Goal: Task Accomplishment & Management: Manage account settings

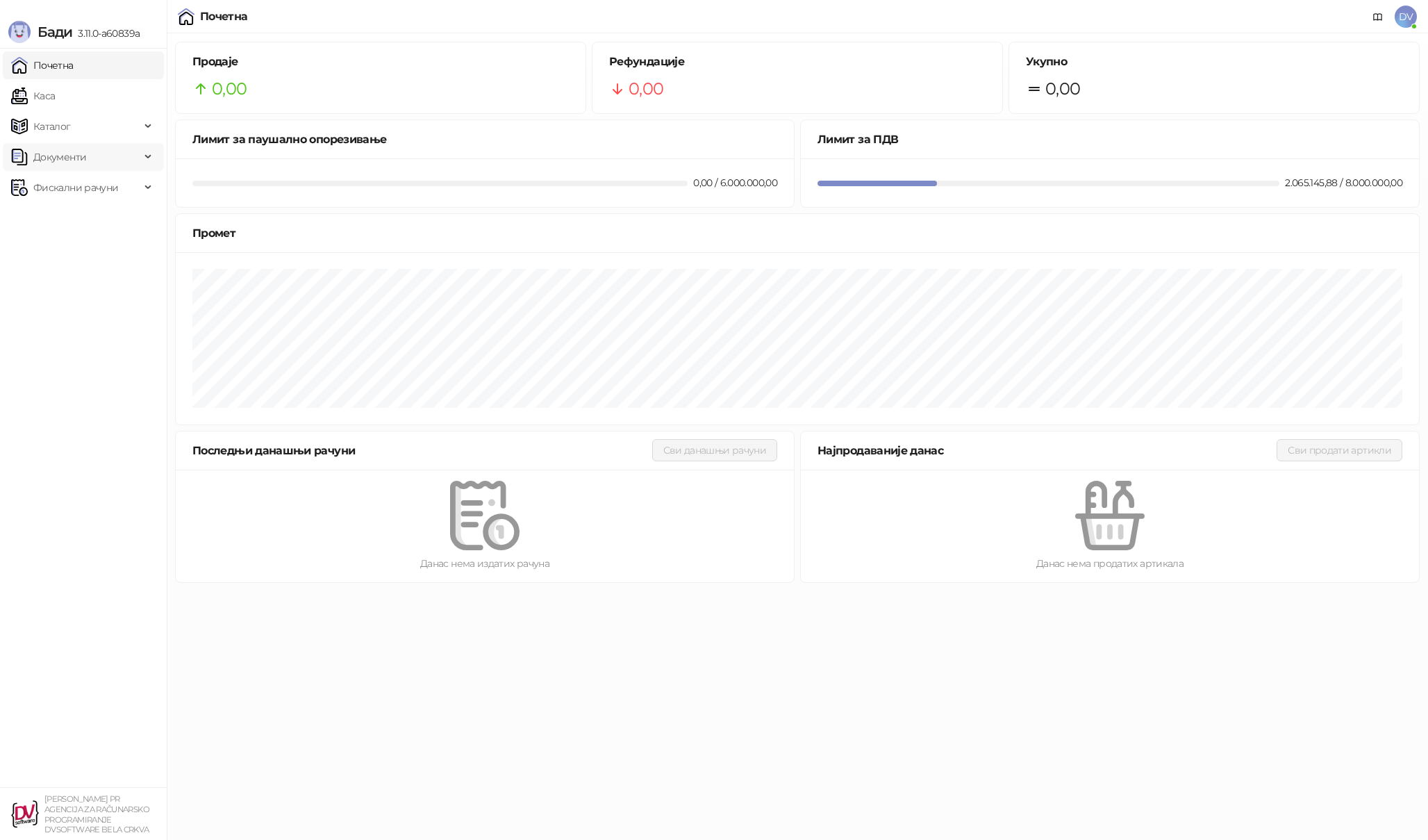
click at [136, 158] on span "Документи" at bounding box center [75, 157] width 129 height 28
click at [94, 281] on span "Фискални рачуни" at bounding box center [76, 281] width 85 height 28
click at [80, 312] on link "Издати рачуни" at bounding box center [63, 312] width 93 height 28
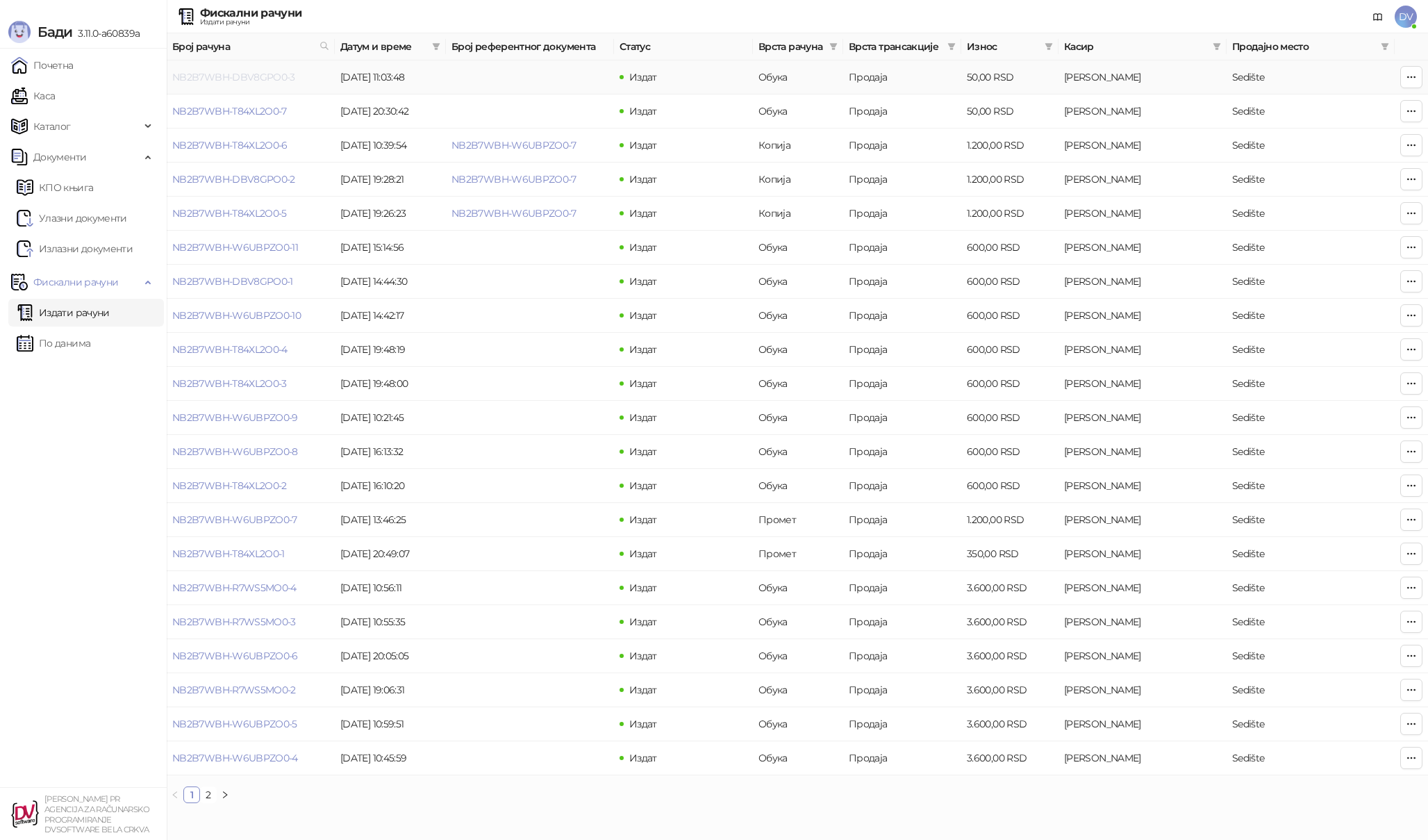
click at [227, 77] on link "NB2B7WBH-DBV8GPO0-3" at bounding box center [234, 77] width 123 height 13
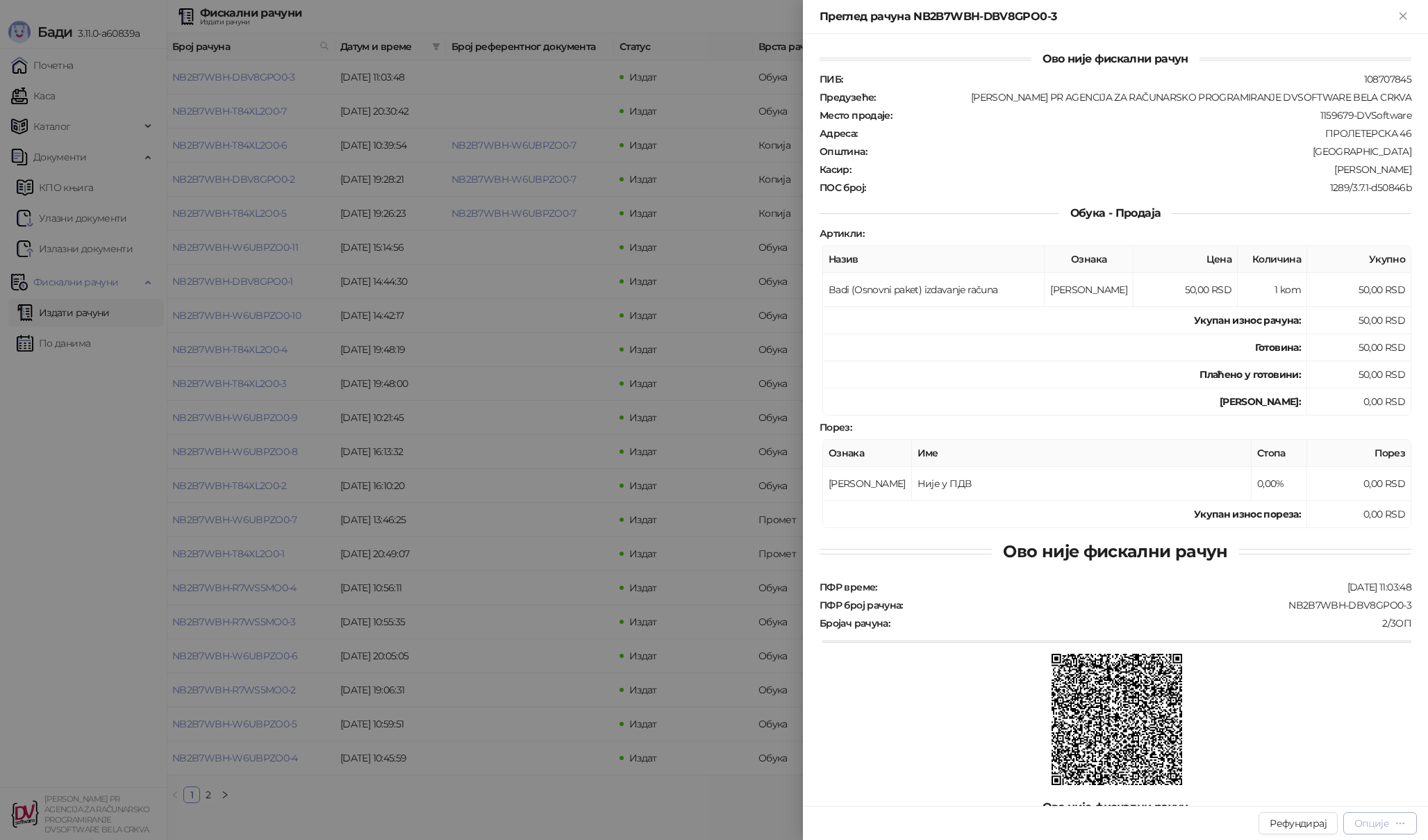
click at [1405, 828] on button "Опције" at bounding box center [1380, 822] width 73 height 23
click at [611, 521] on div at bounding box center [714, 420] width 1428 height 840
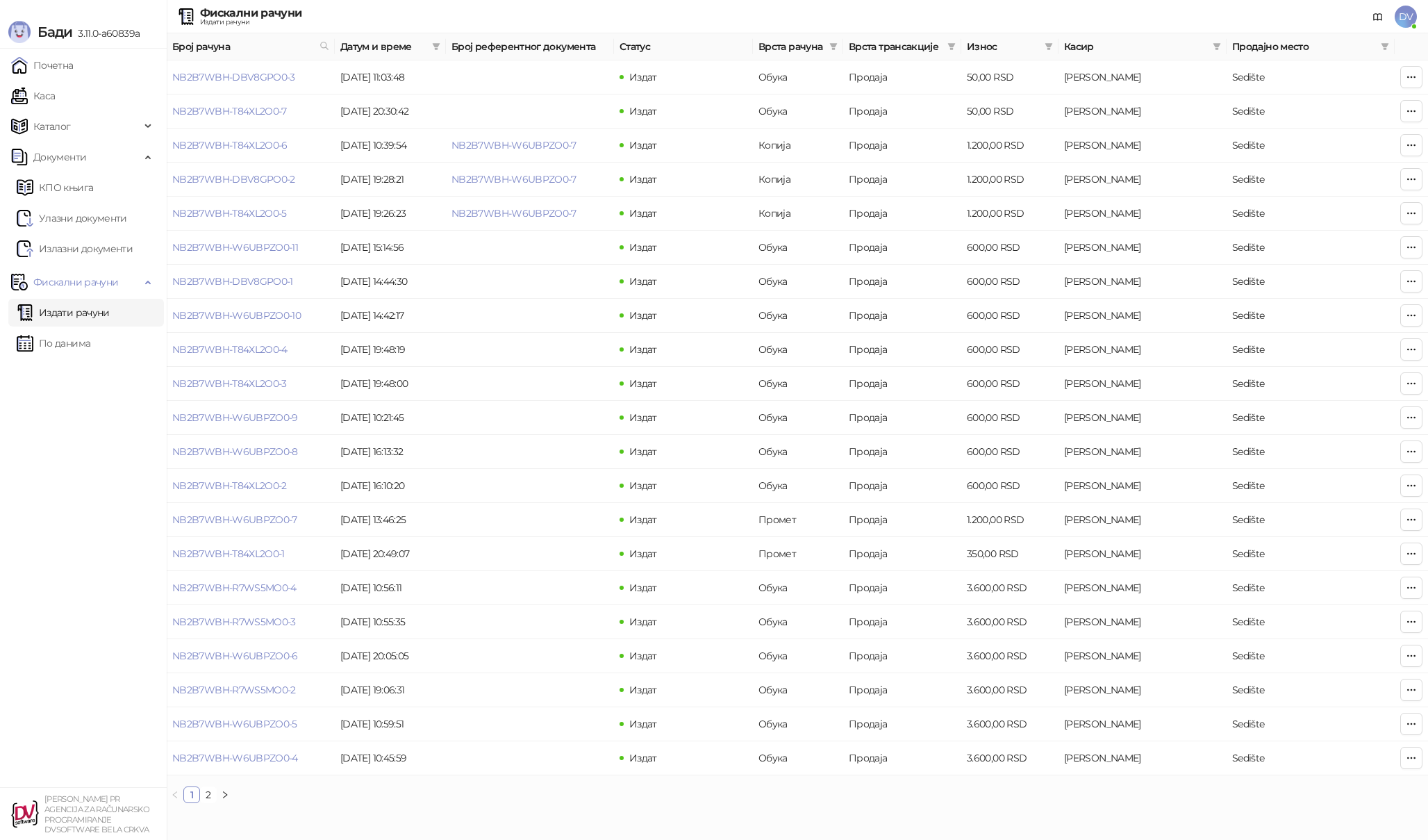
click at [1411, 22] on span "DV" at bounding box center [1405, 17] width 23 height 23
click at [1236, 169] on link "Подешавања" at bounding box center [1216, 162] width 81 height 13
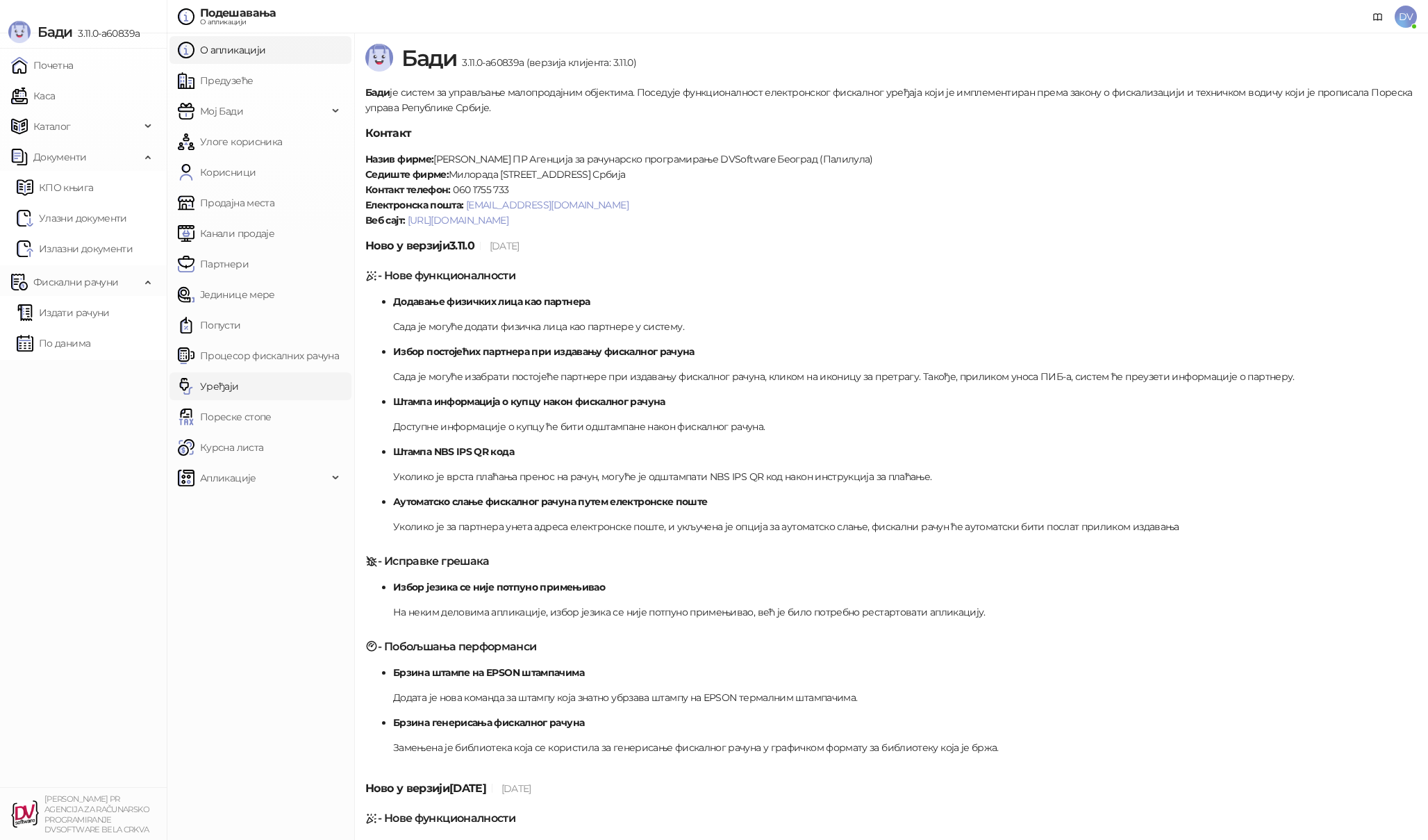
click at [239, 390] on link "Уређаји" at bounding box center [208, 385] width 61 height 28
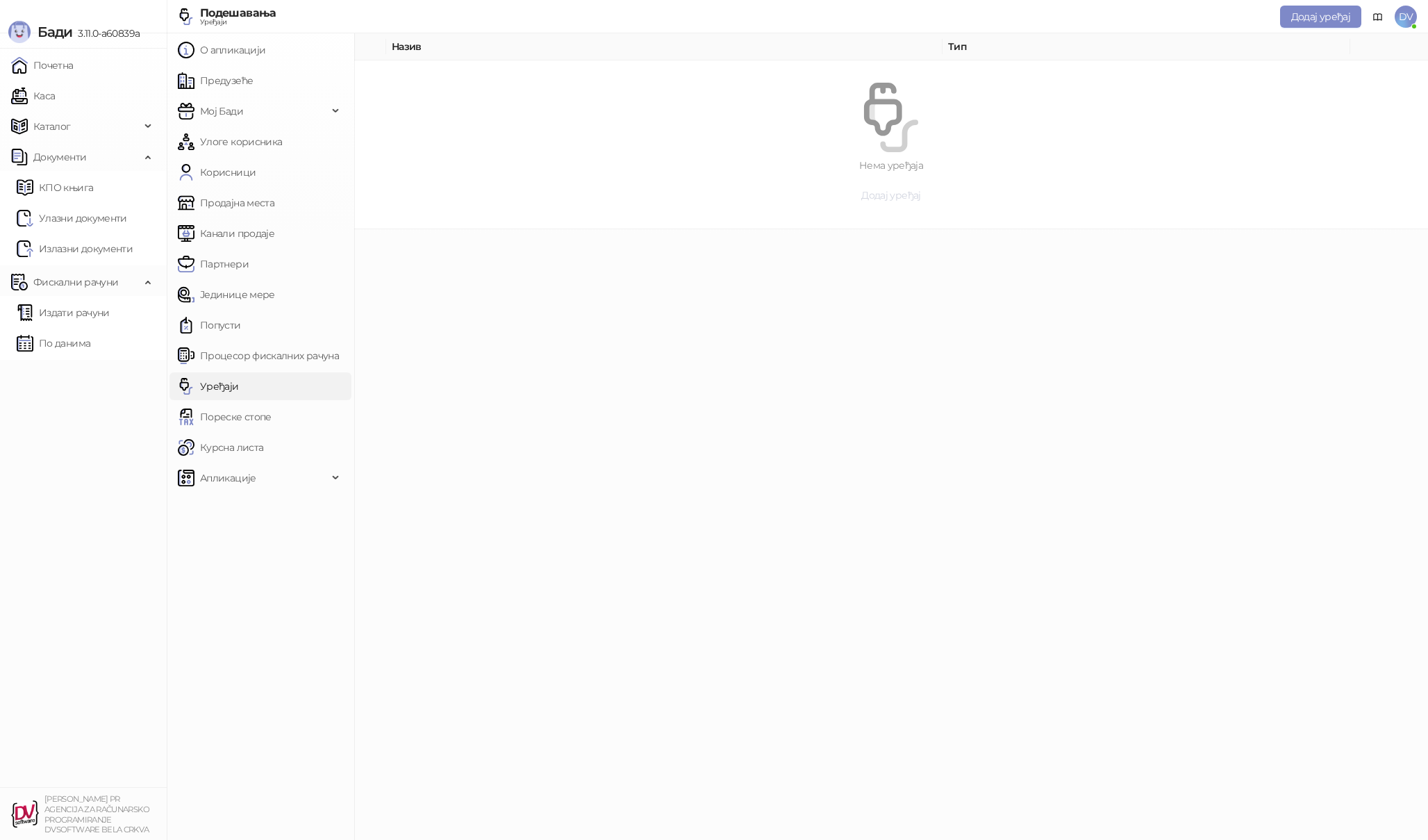
click at [898, 190] on span "Додај уређај" at bounding box center [891, 194] width 59 height 13
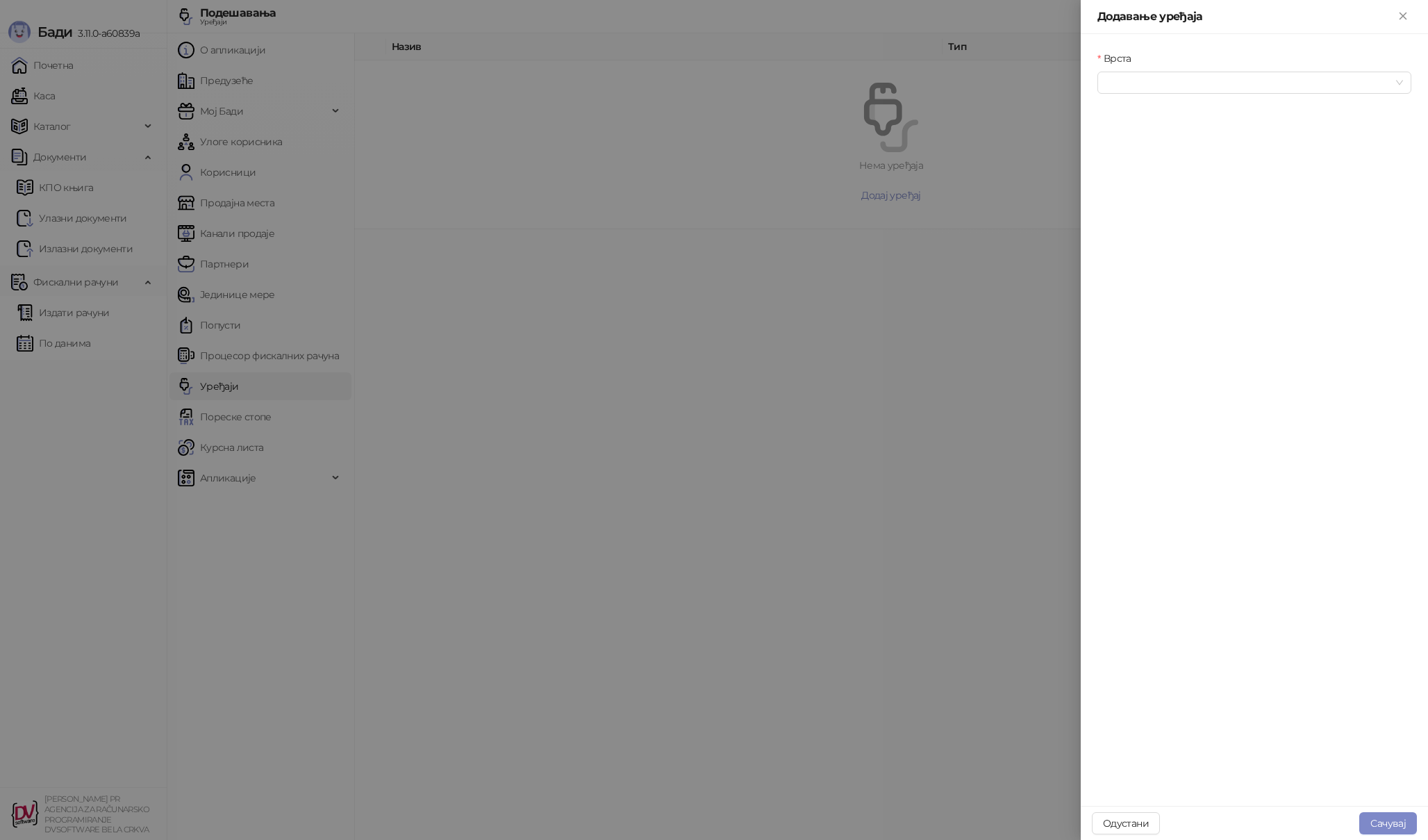
click at [1202, 68] on div "Врста" at bounding box center [1255, 61] width 314 height 21
click at [1189, 83] on input "Врста" at bounding box center [1248, 83] width 284 height 21
click at [1154, 151] on div "Термални штампач" at bounding box center [1255, 155] width 292 height 15
click at [1158, 148] on input "Повезивање" at bounding box center [1248, 142] width 284 height 21
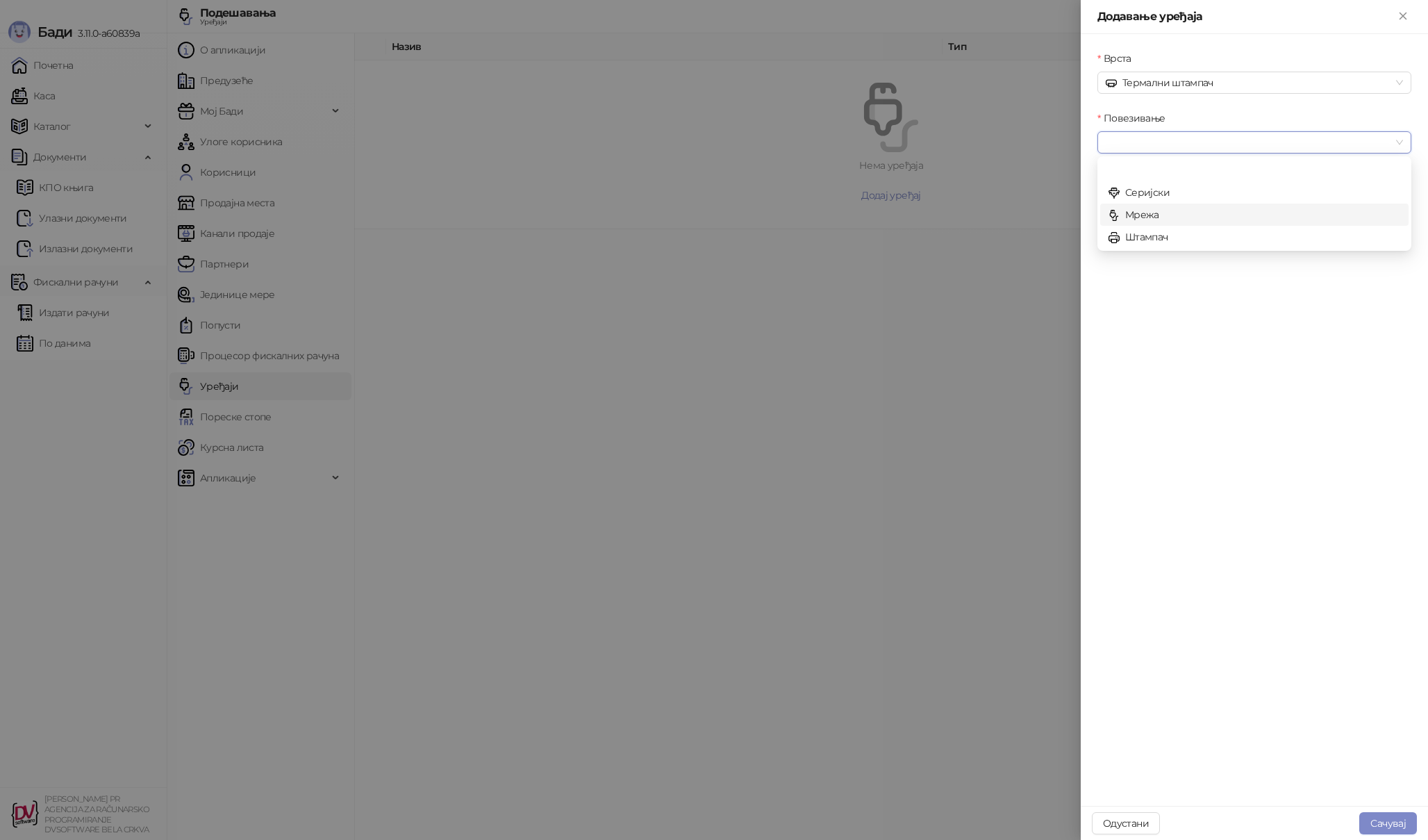
click at [1149, 222] on div "Мрежа" at bounding box center [1255, 214] width 292 height 15
click at [1155, 203] on input "IP/Hostname" at bounding box center [1255, 202] width 314 height 23
type input "**********"
type input "****"
click at [1124, 204] on input "**********" at bounding box center [1255, 202] width 314 height 23
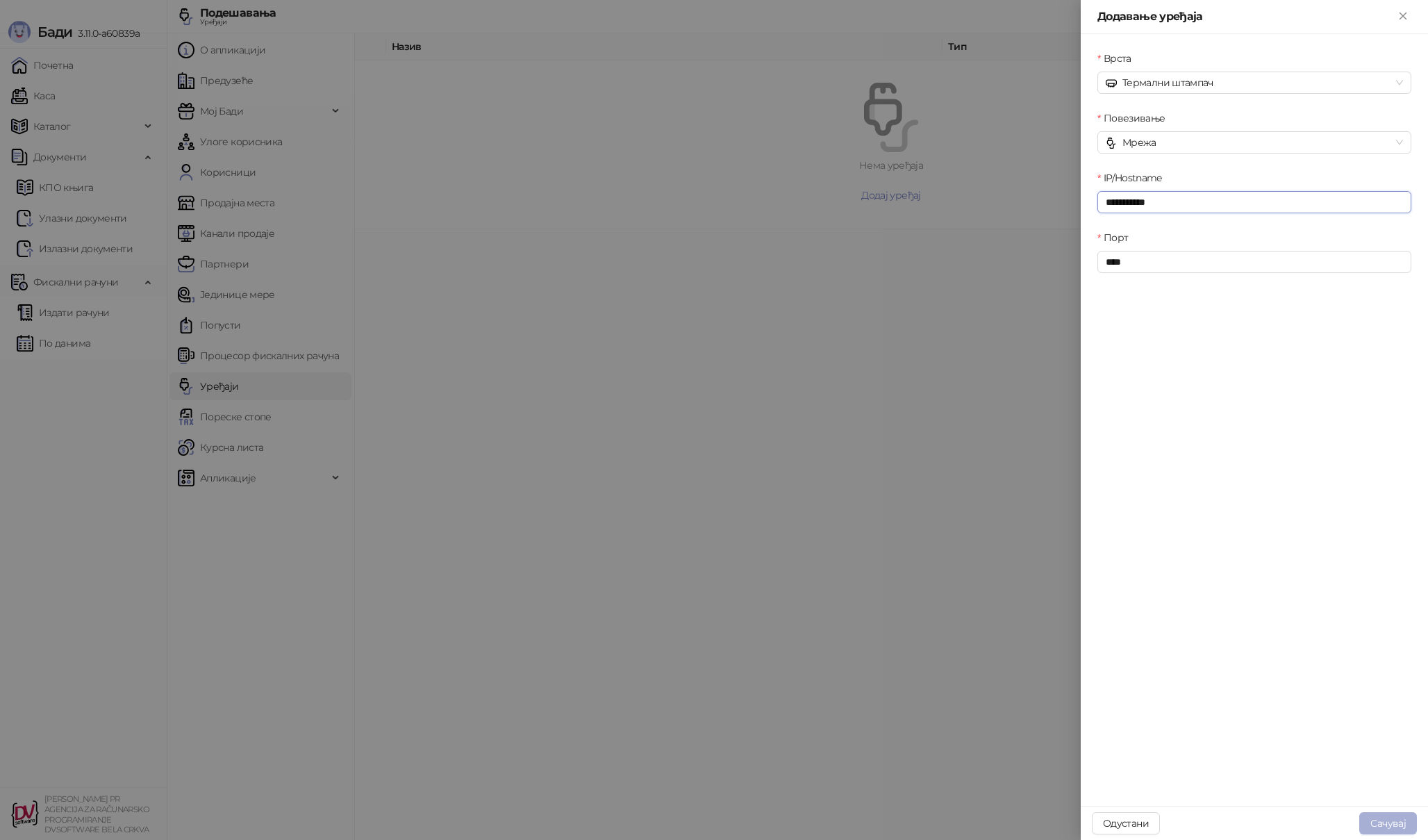
type input "**********"
click at [1396, 827] on button "Сачувај" at bounding box center [1388, 822] width 58 height 23
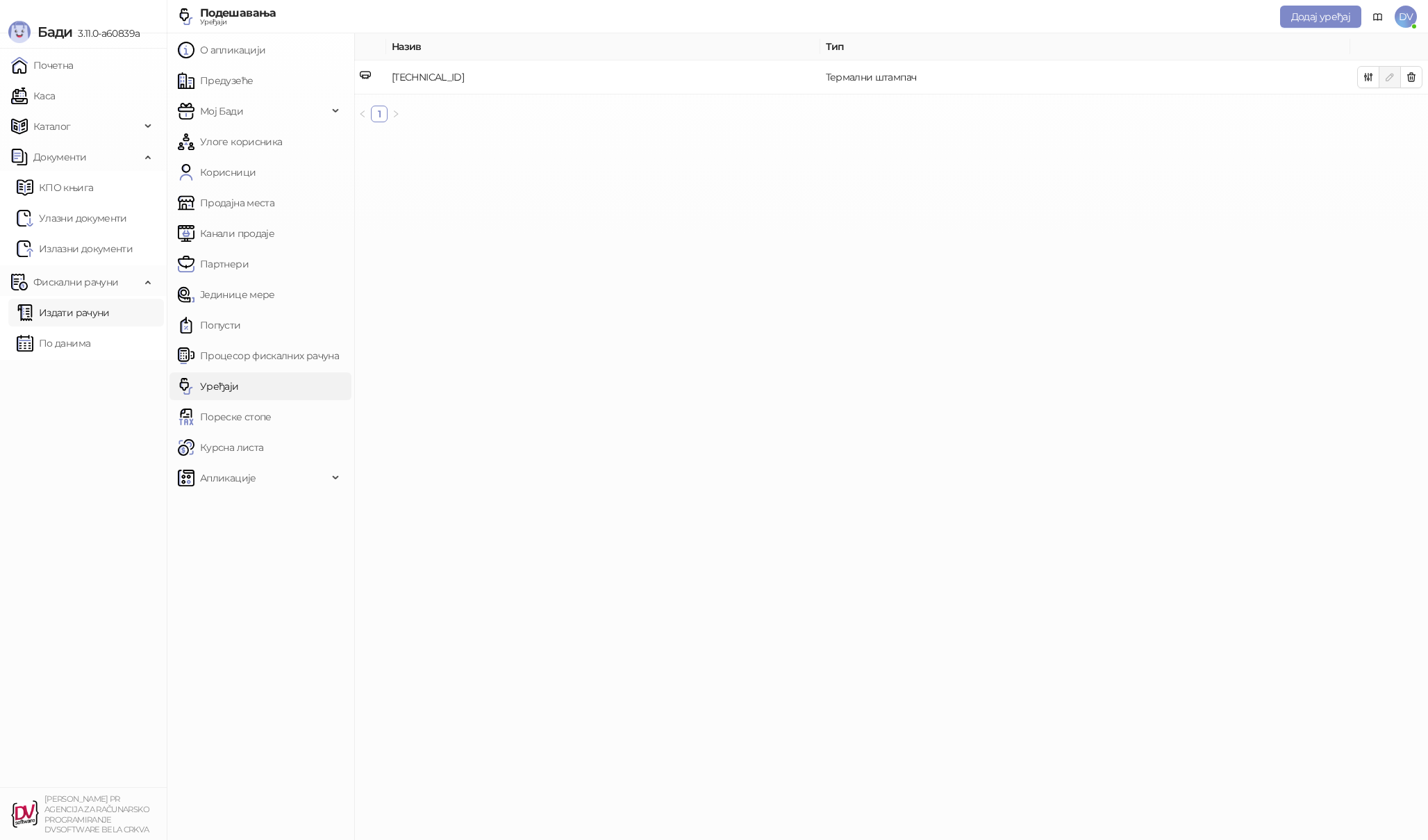
click at [63, 302] on link "Издати рачуни" at bounding box center [63, 312] width 93 height 28
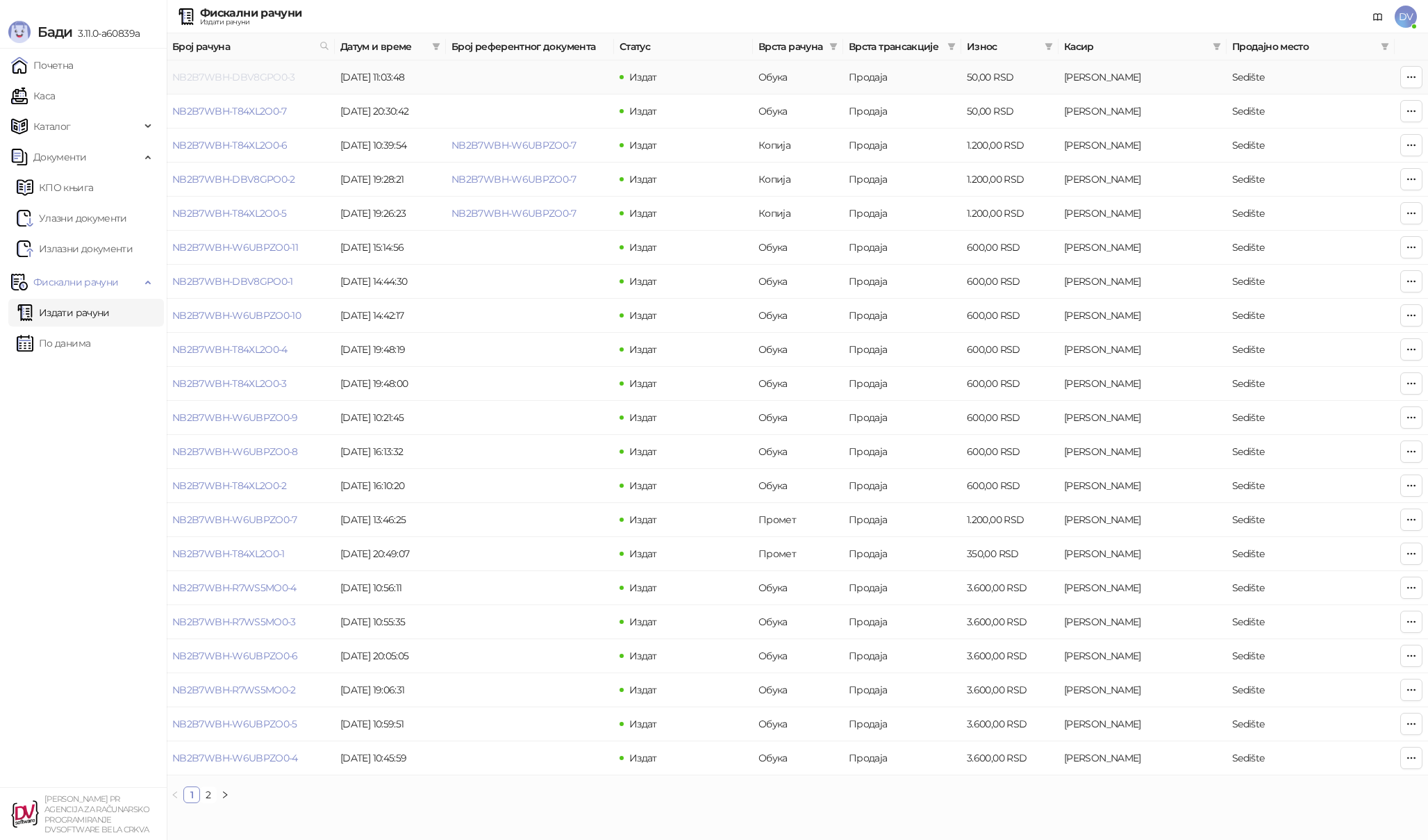
click at [259, 76] on link "NB2B7WBH-DBV8GPO0-3" at bounding box center [234, 77] width 123 height 13
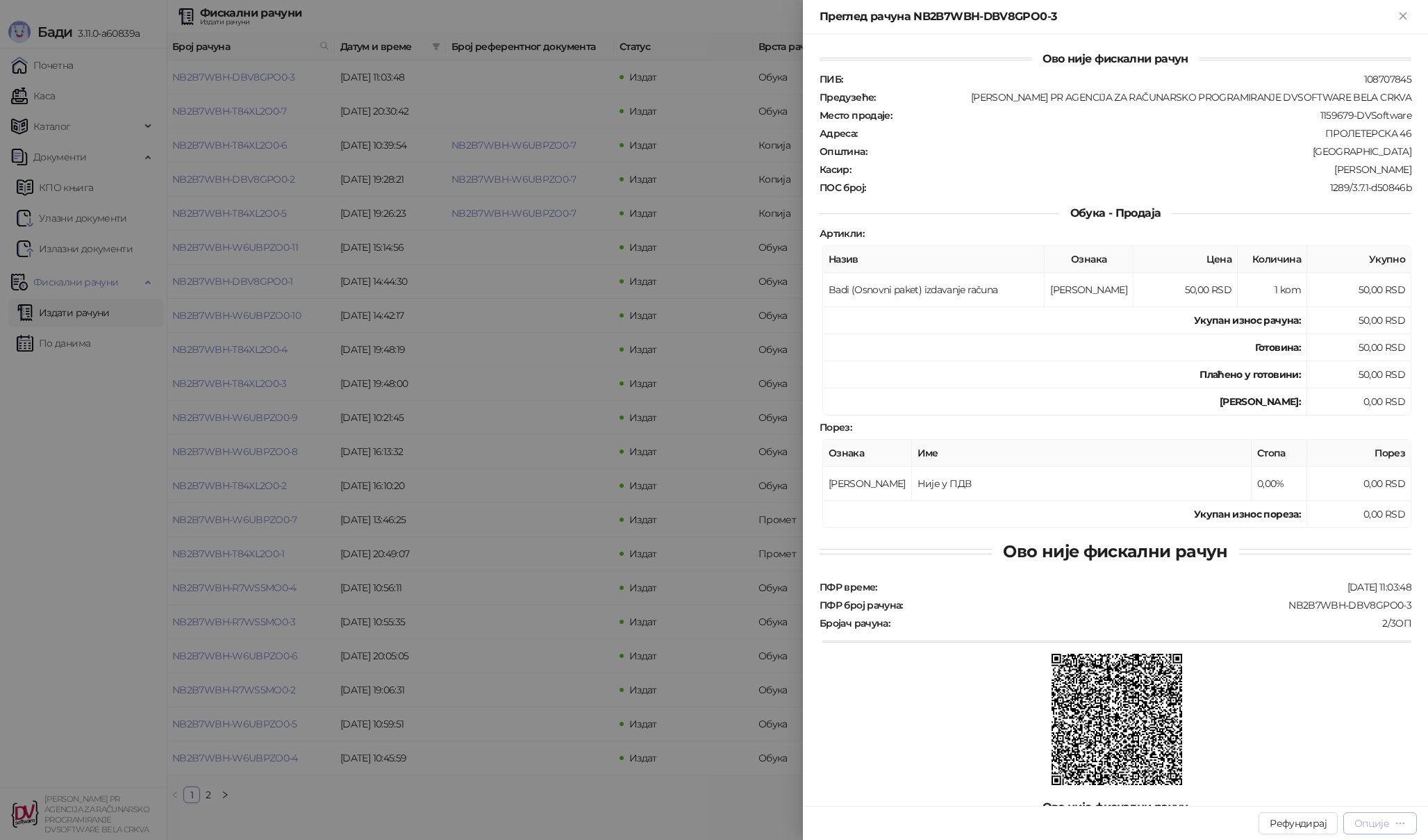
click at [1385, 822] on div "Опције" at bounding box center [1372, 822] width 35 height 13
click at [1359, 731] on span "Штампај на термалном штампачу" at bounding box center [1320, 728] width 169 height 15
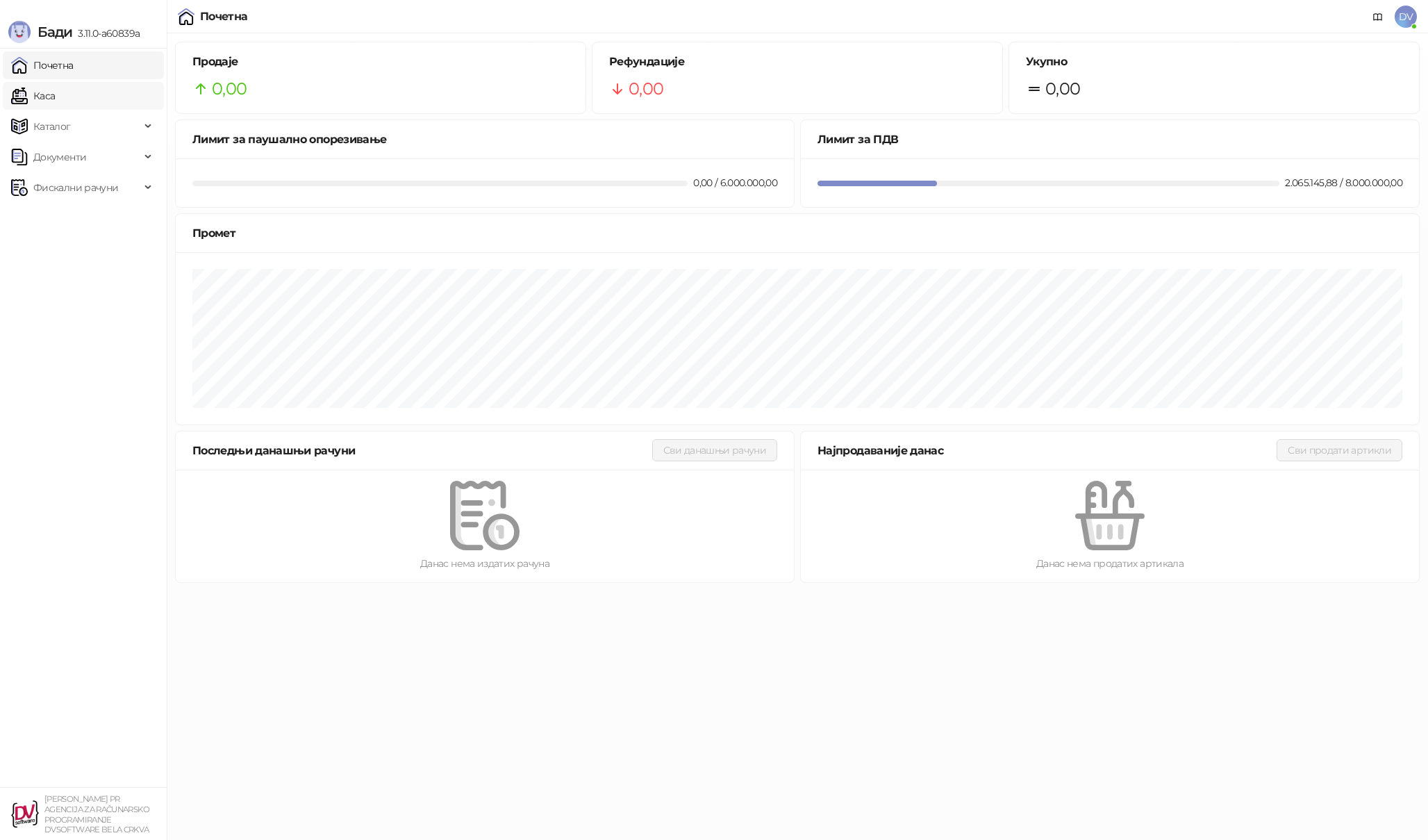
click at [55, 98] on link "Каса" at bounding box center [33, 95] width 43 height 28
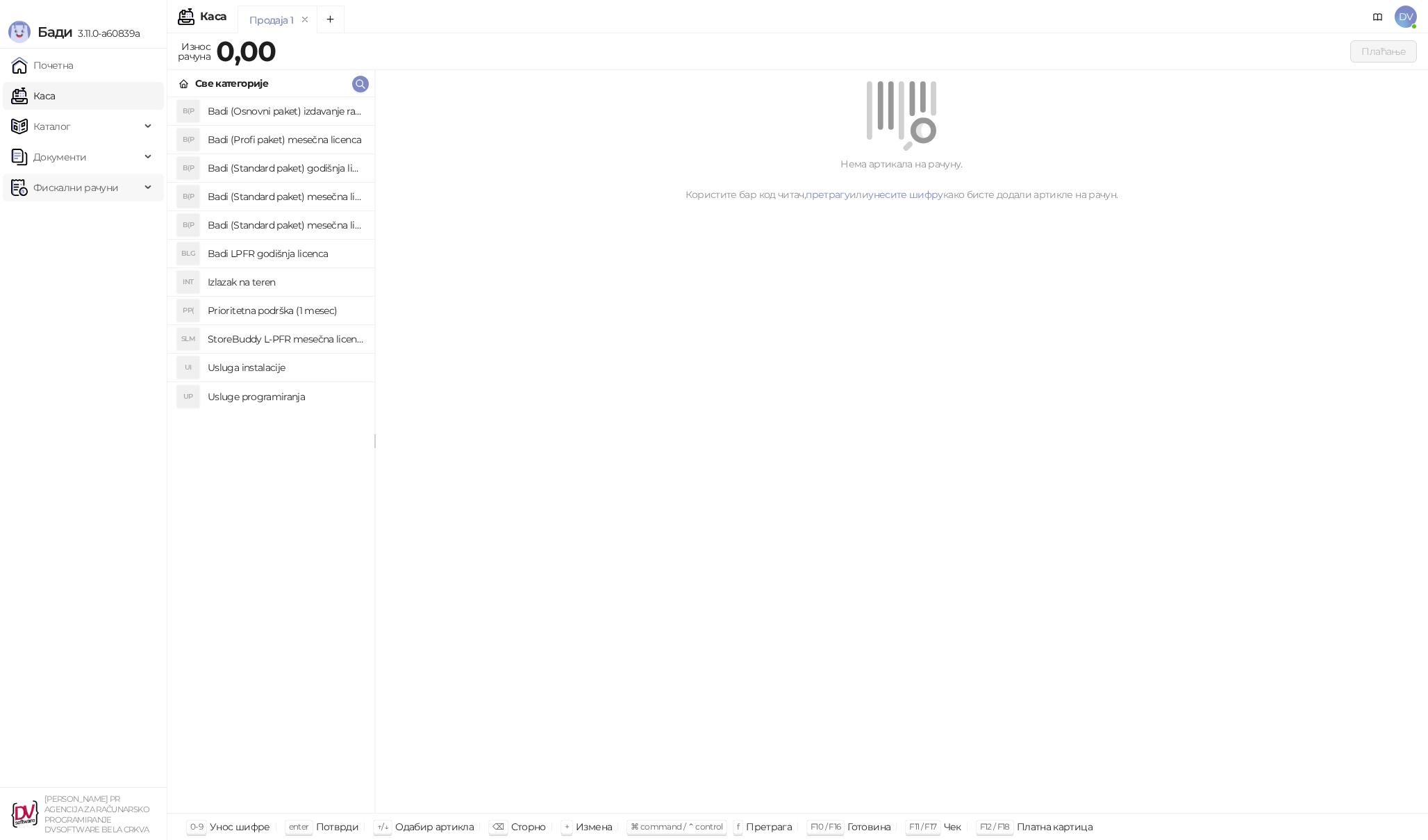
click at [93, 177] on span "Фискални рачуни" at bounding box center [76, 187] width 85 height 28
click at [86, 213] on link "Издати рачуни" at bounding box center [63, 218] width 93 height 28
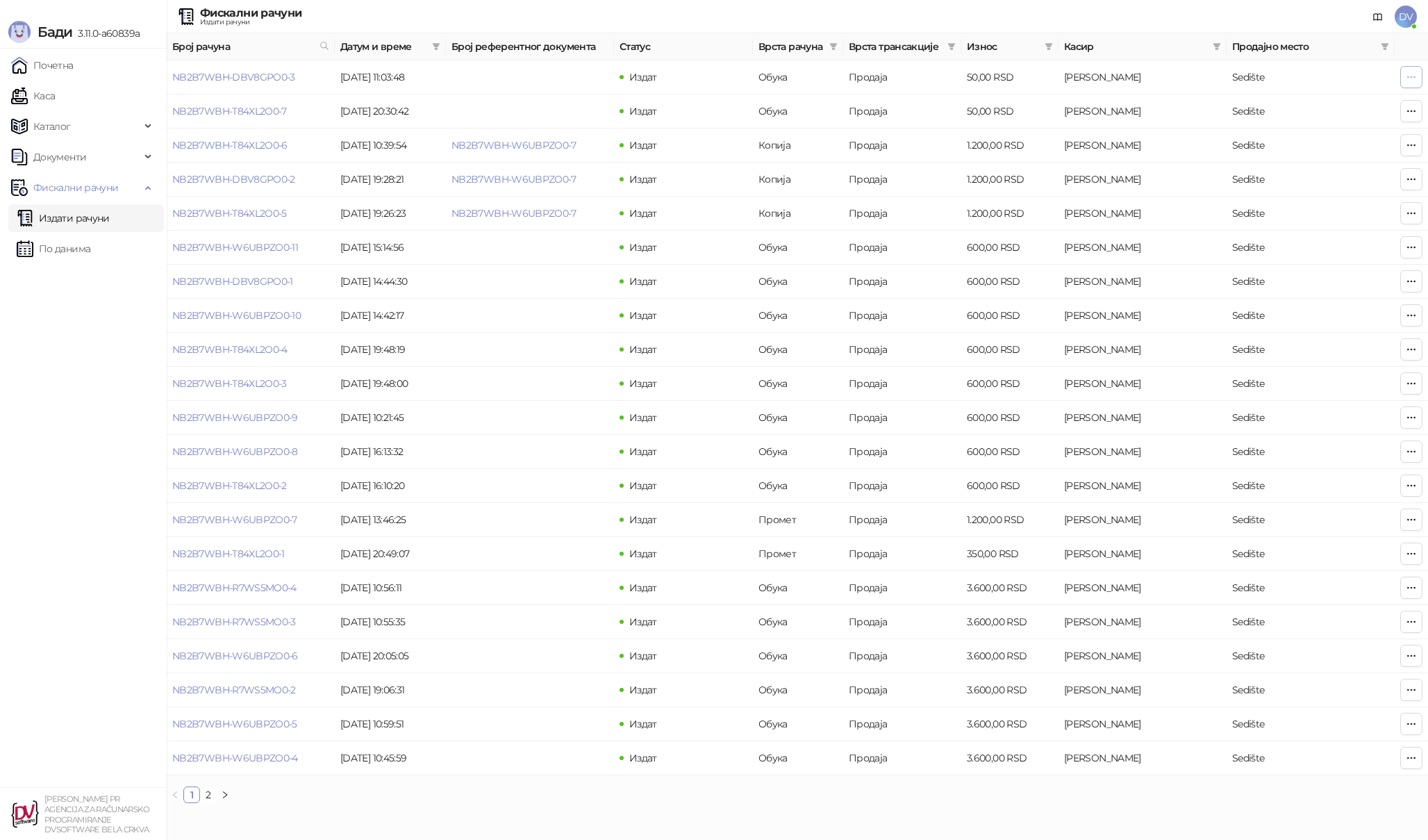
click at [1410, 75] on icon "button" at bounding box center [1410, 77] width 11 height 11
click at [1308, 132] on span "Штампај на термалном штампачу" at bounding box center [1326, 133] width 169 height 15
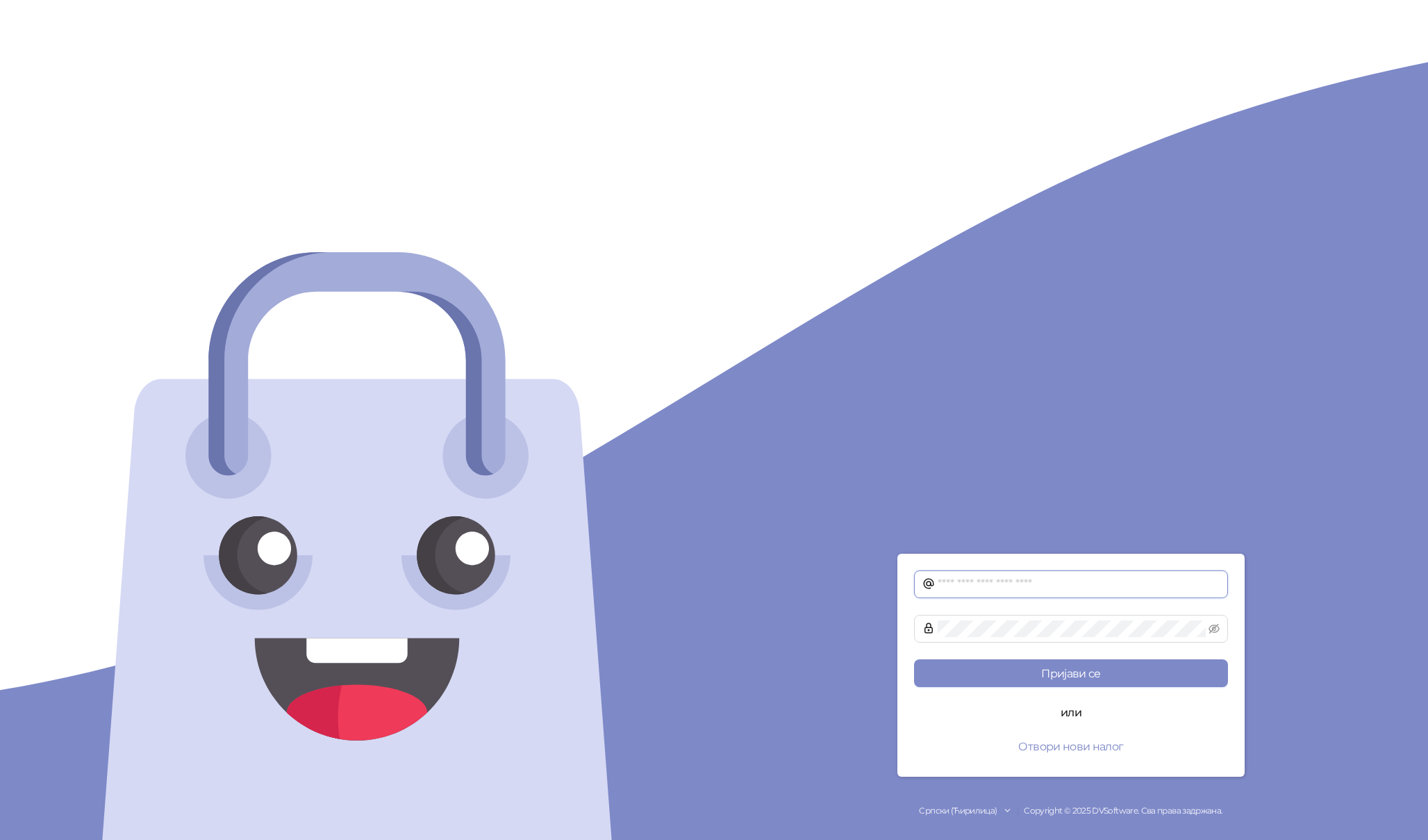
click at [1013, 579] on input "text" at bounding box center [1079, 584] width 282 height 17
type input "********"
click at [981, 583] on input "text" at bounding box center [1079, 584] width 282 height 17
type input "**********"
click at [914, 659] on button "Пријави се" at bounding box center [1071, 672] width 314 height 28
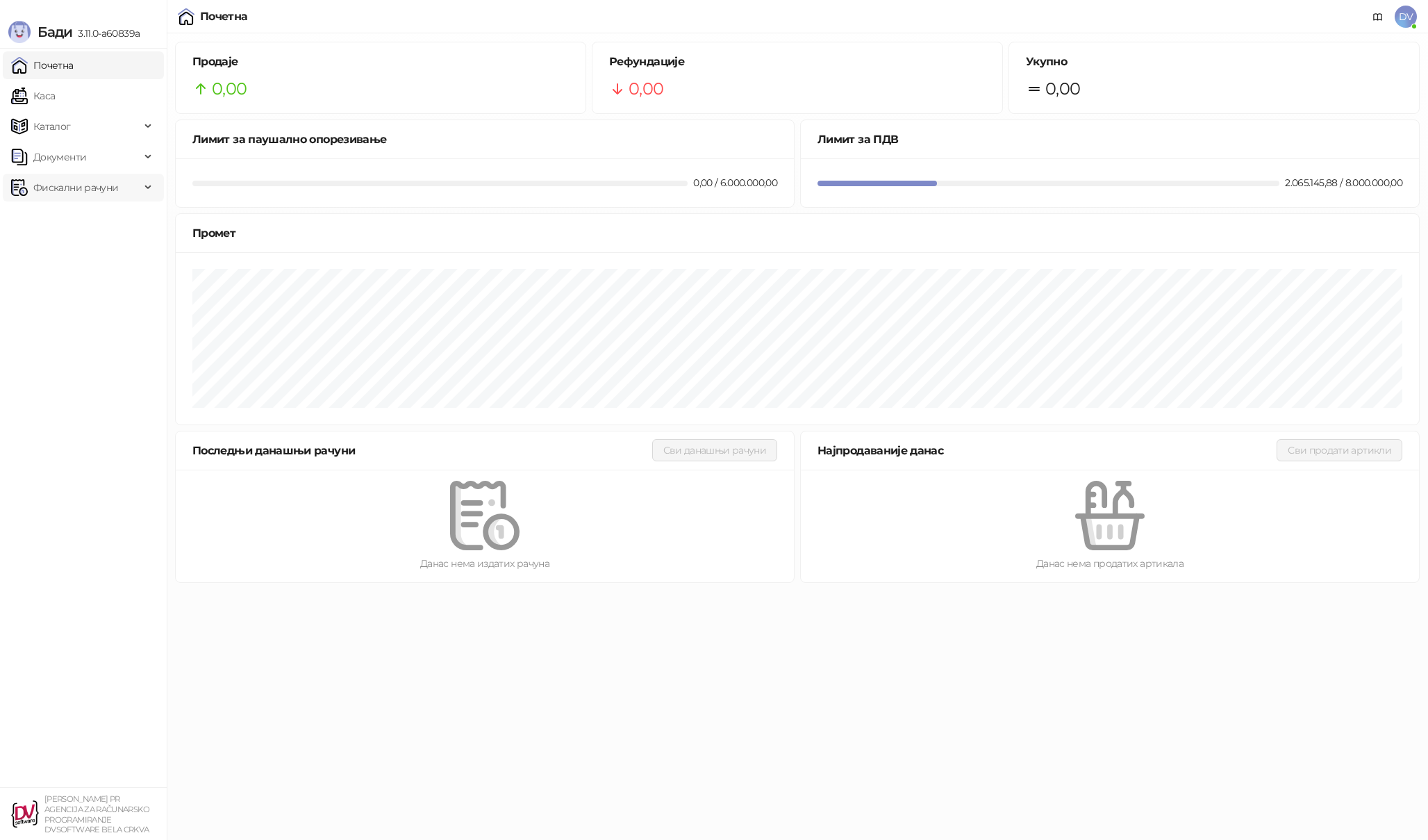
click at [108, 183] on span "Фискални рачуни" at bounding box center [76, 187] width 85 height 28
click at [1403, 15] on span "DV" at bounding box center [1405, 17] width 23 height 23
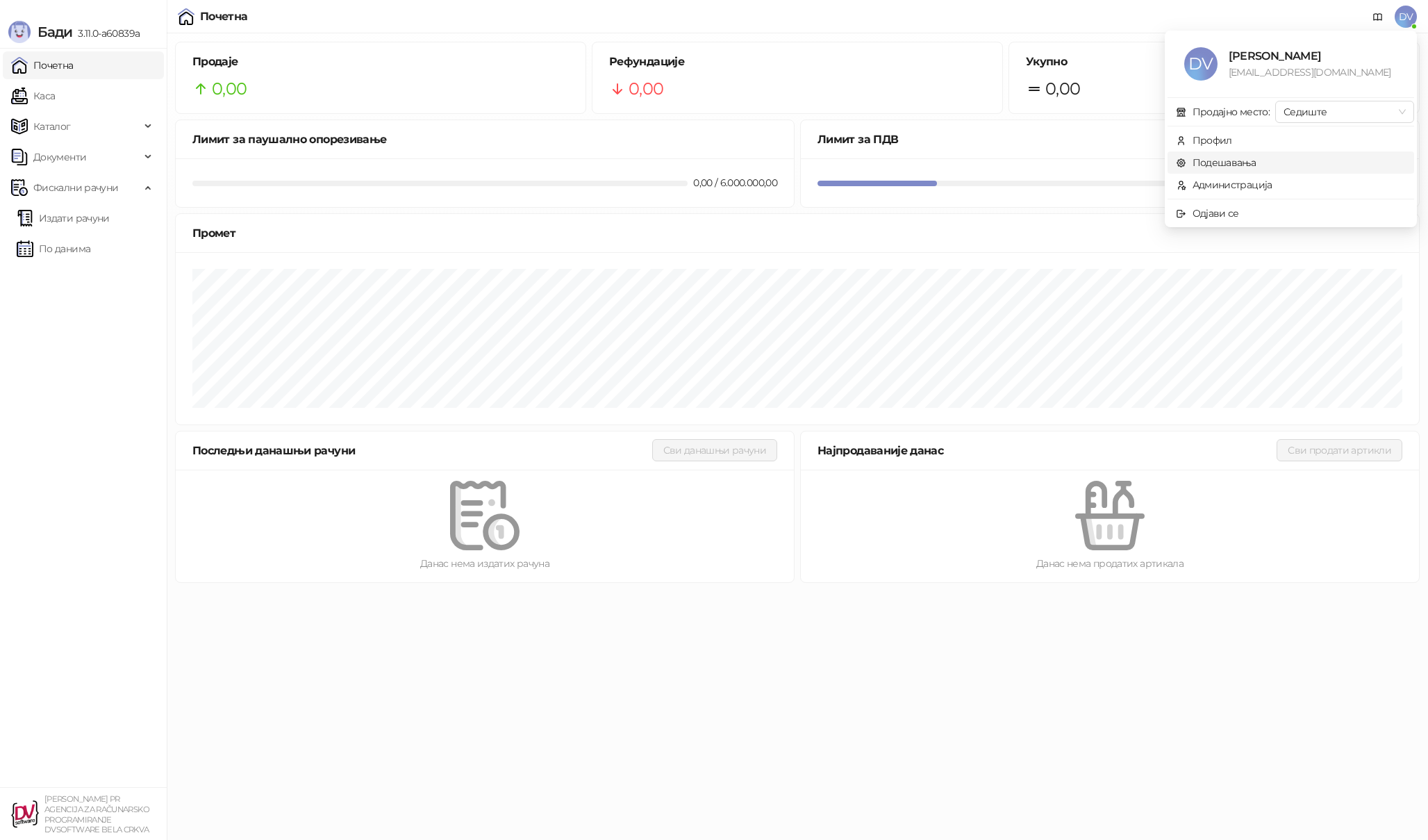
click at [1256, 160] on link "Подешавања" at bounding box center [1216, 162] width 81 height 13
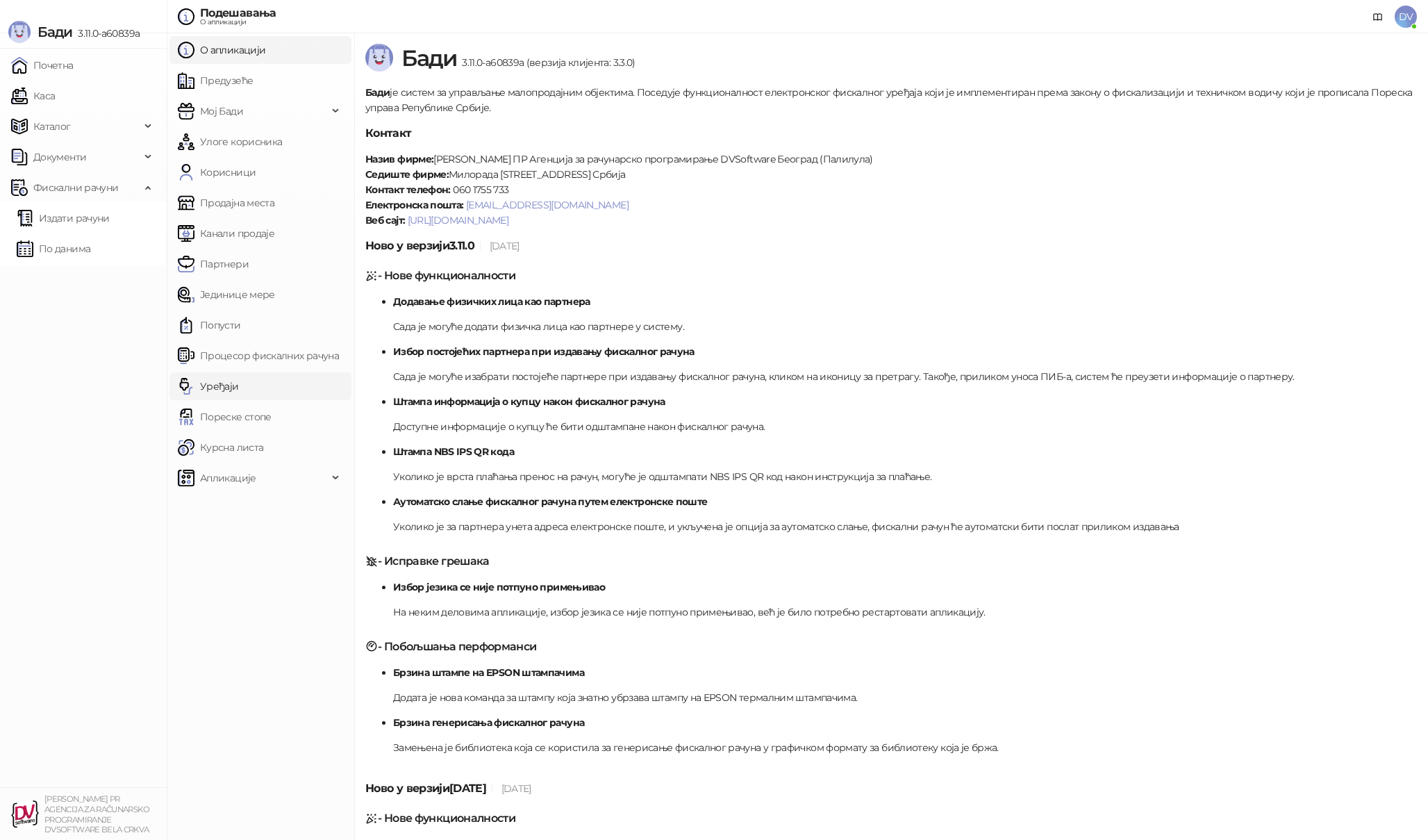
click at [239, 398] on link "Уређаји" at bounding box center [208, 385] width 61 height 28
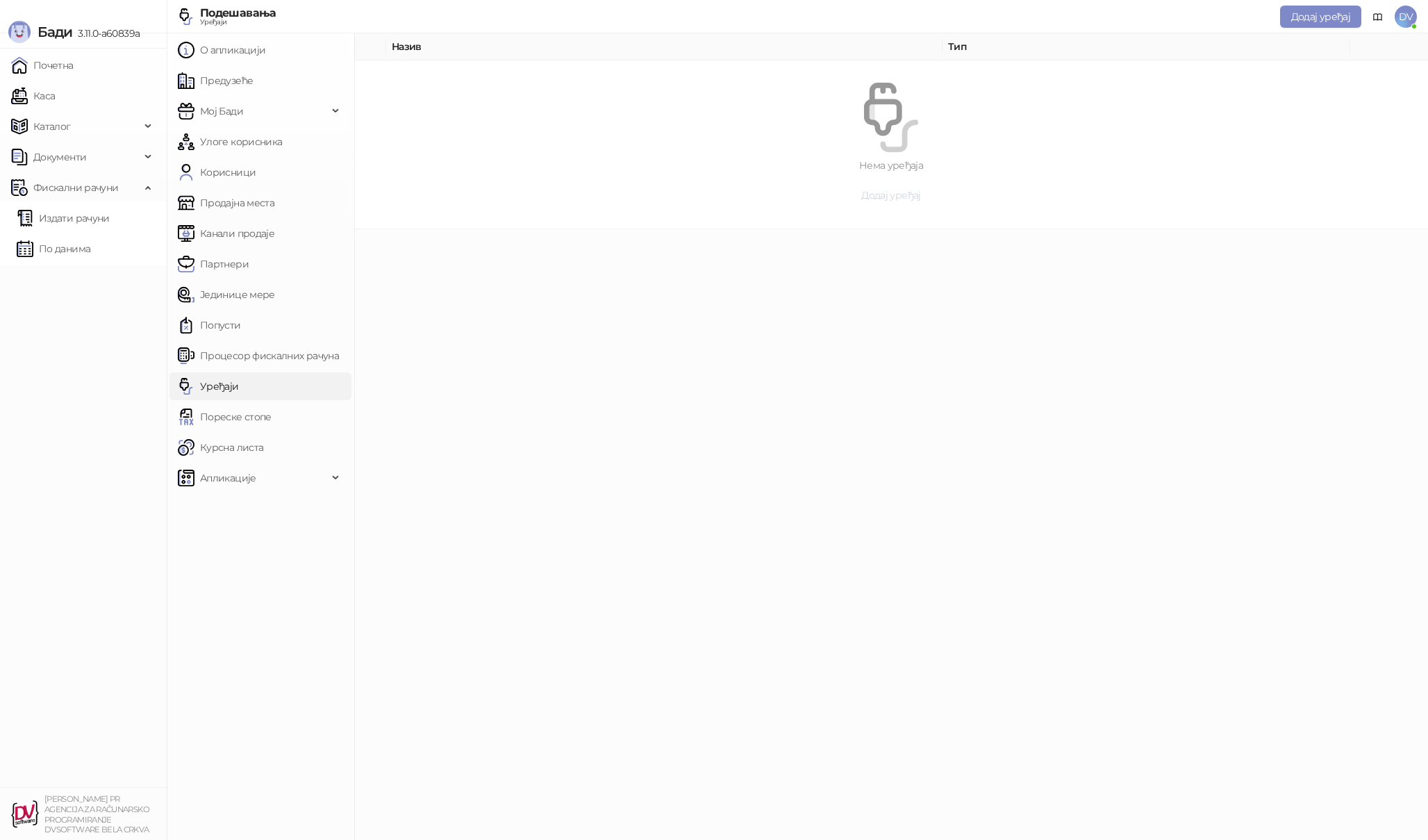
click at [917, 200] on span "Додај уређај" at bounding box center [891, 194] width 59 height 13
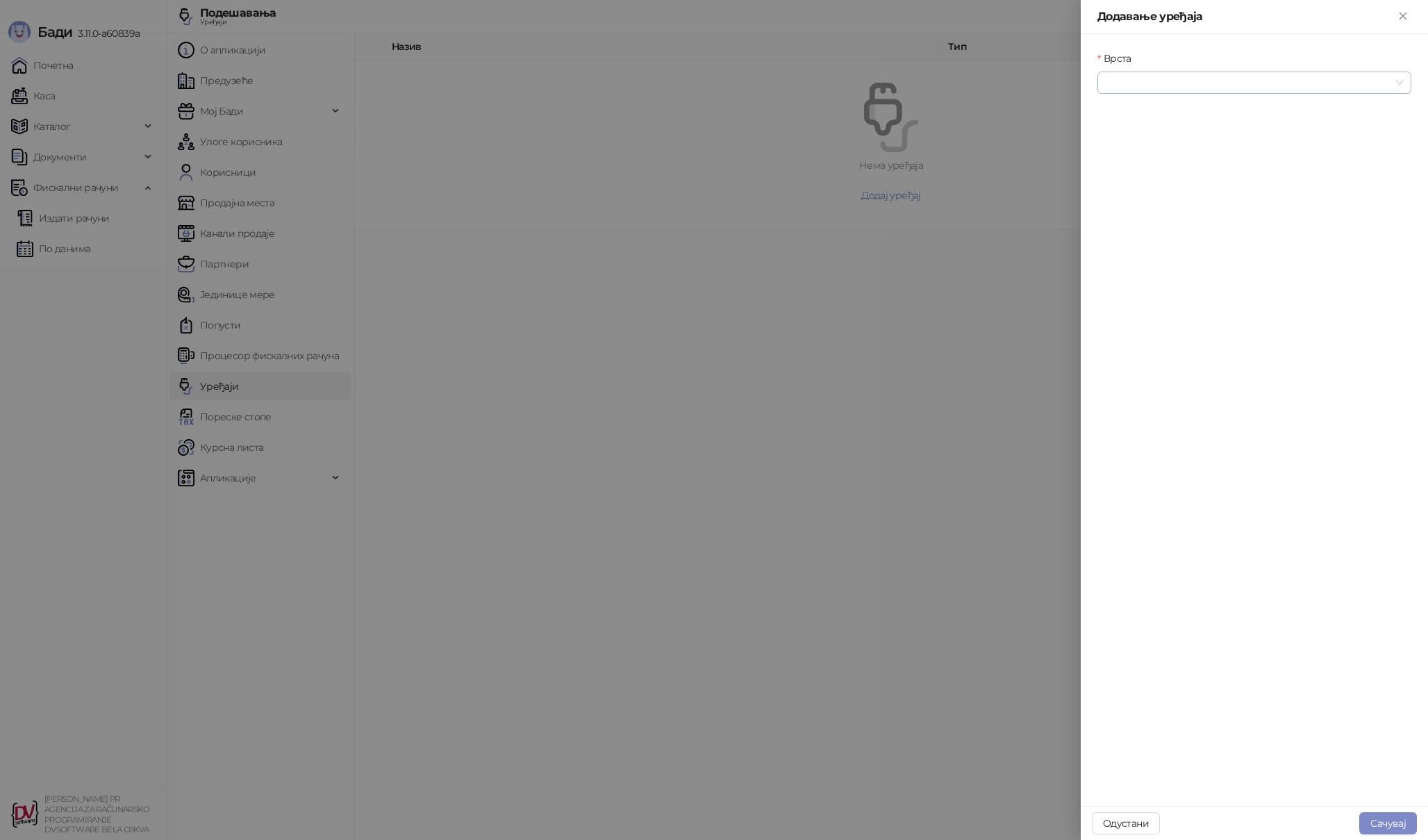
click at [1222, 88] on input "Врста" at bounding box center [1248, 83] width 284 height 21
click at [1209, 150] on div "Термални штампач" at bounding box center [1255, 155] width 292 height 15
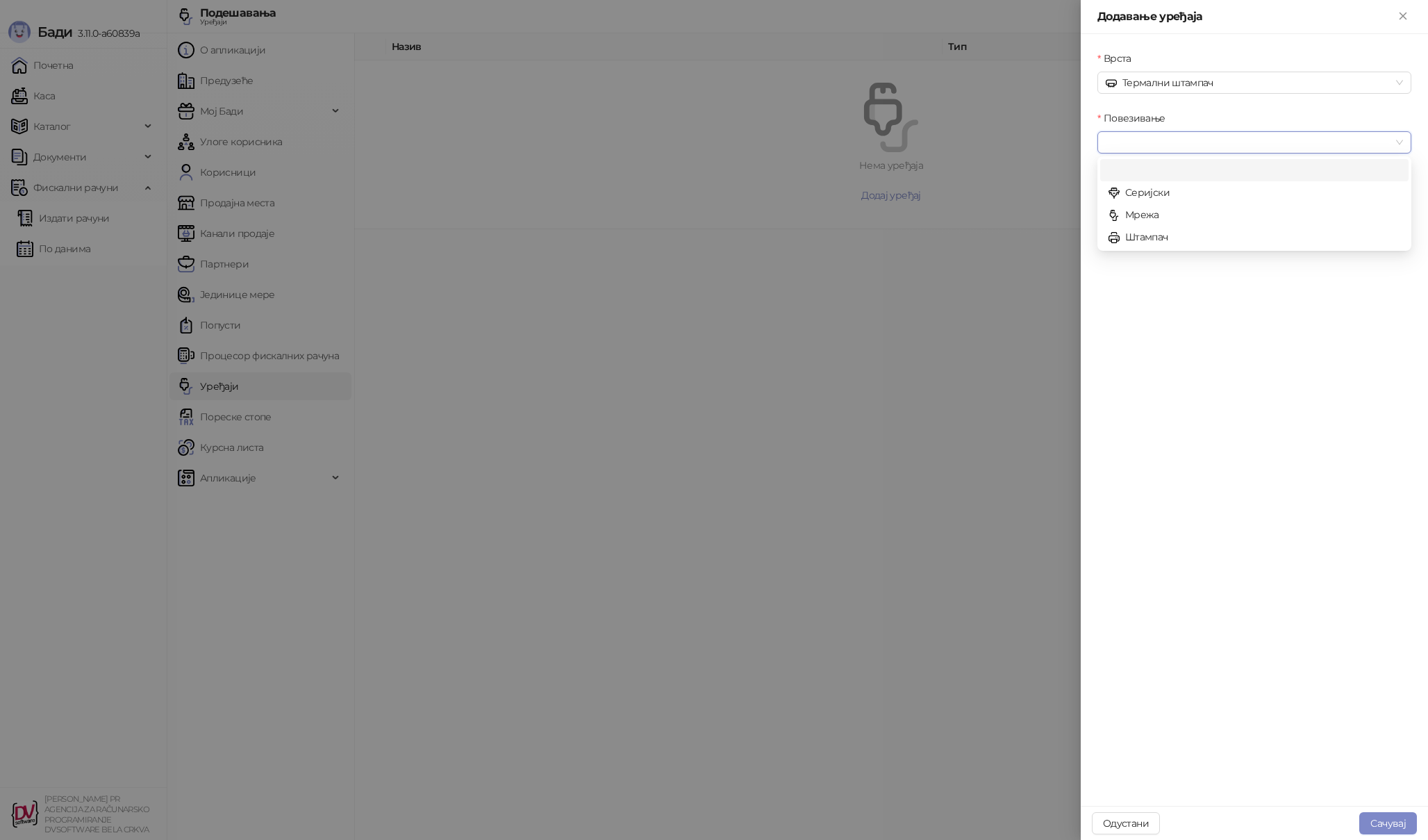
click at [1164, 147] on input "Повезивање" at bounding box center [1248, 142] width 284 height 21
click at [1155, 214] on div "Мрежа" at bounding box center [1255, 214] width 292 height 15
click at [1153, 198] on input "IP/Hostname" at bounding box center [1255, 202] width 314 height 23
type input "**********"
type input "****"
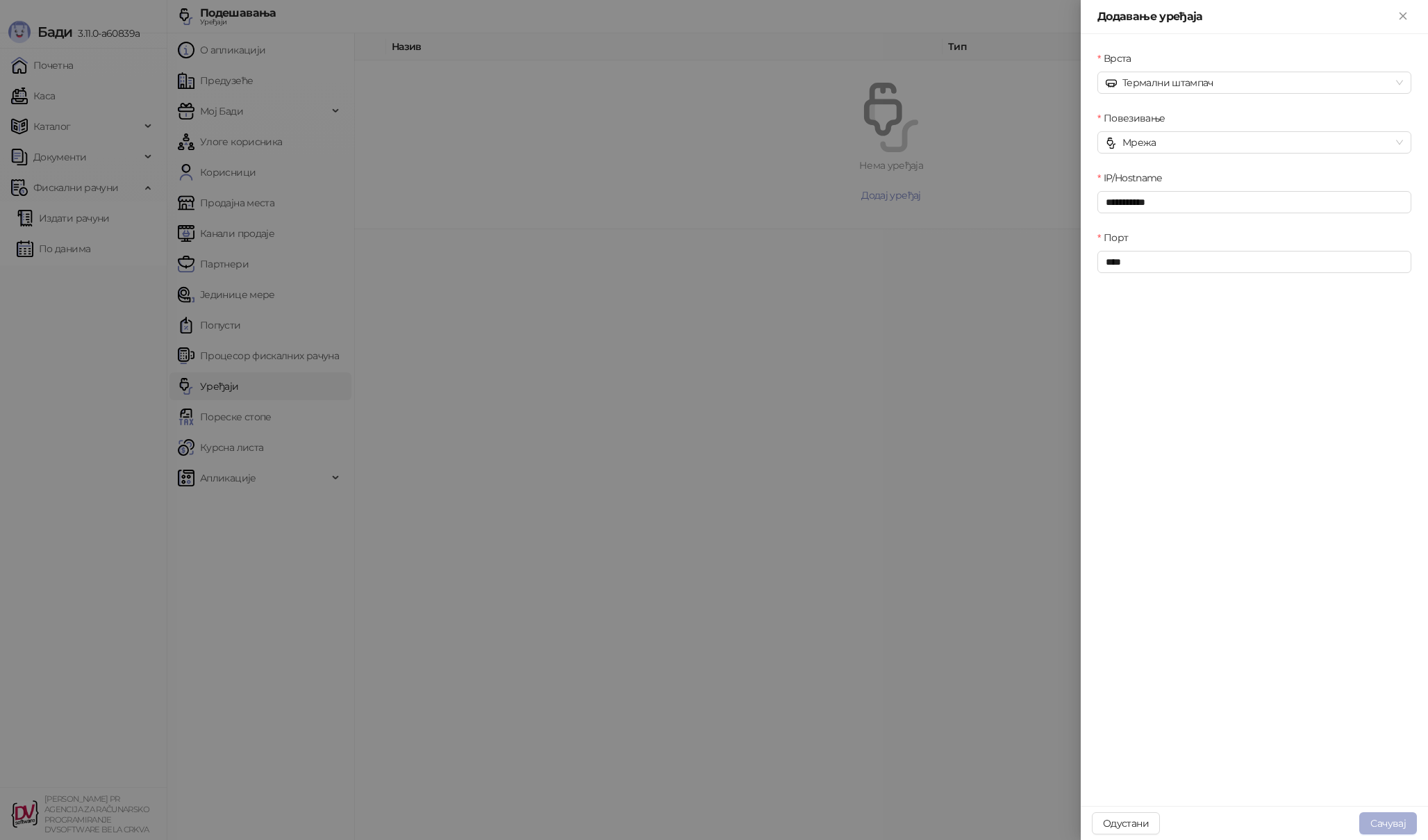
click at [1380, 820] on button "Сачувај" at bounding box center [1388, 822] width 58 height 23
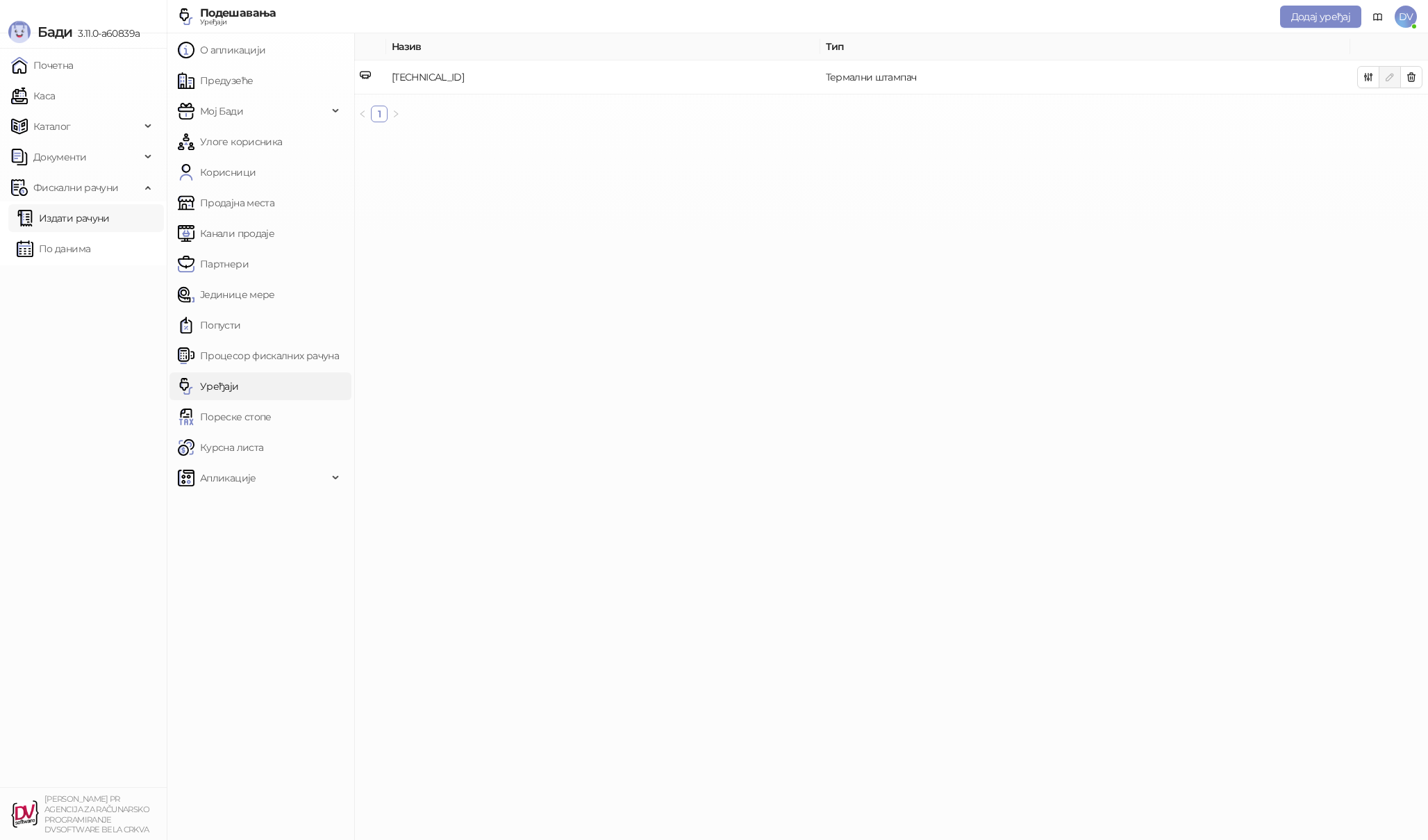
click at [93, 217] on link "Издати рачуни" at bounding box center [63, 218] width 93 height 28
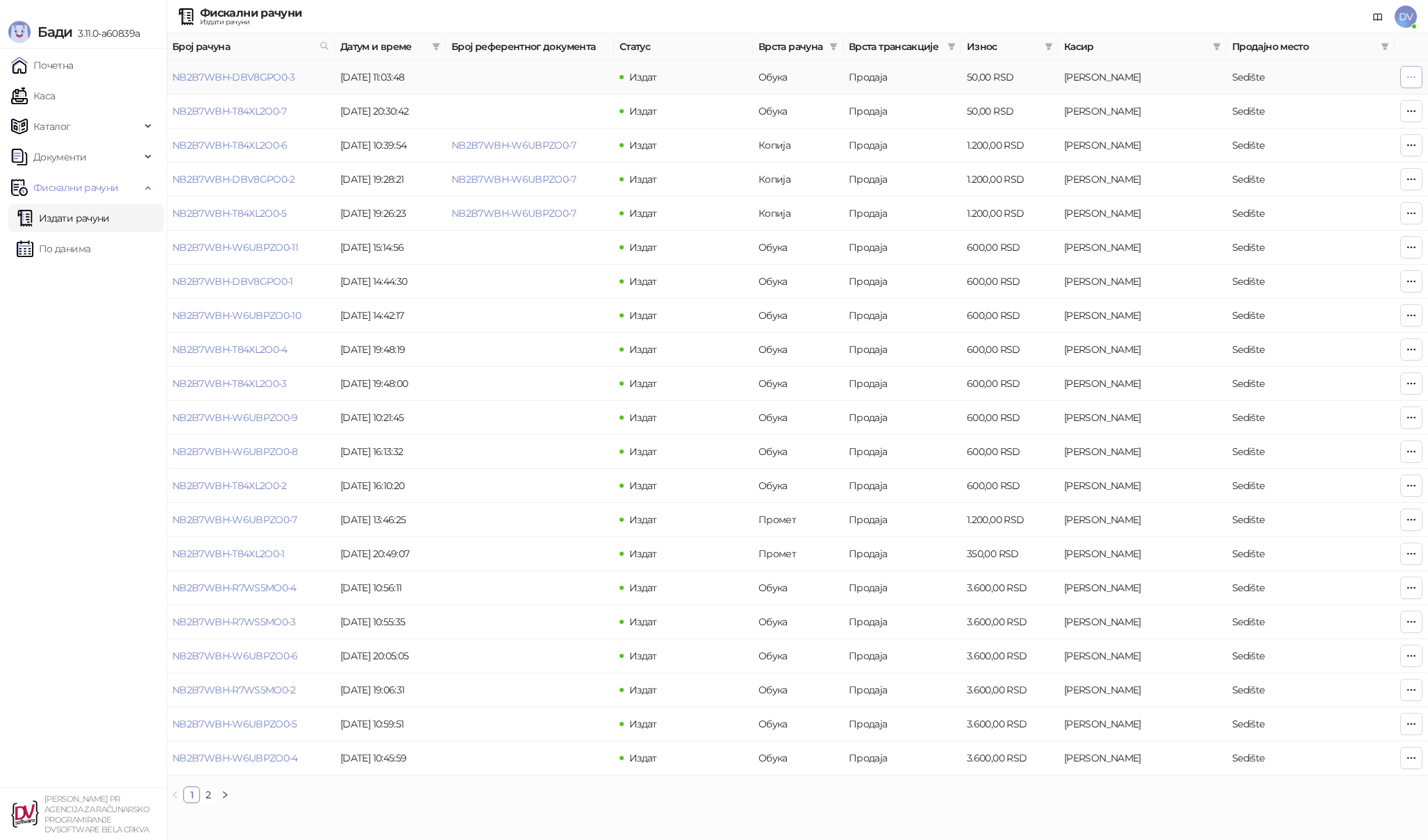
click at [1405, 76] on button "button" at bounding box center [1411, 77] width 23 height 23
click at [1330, 129] on span "Штампај на термалном штампачу" at bounding box center [1326, 133] width 169 height 15
click at [123, 3] on div "[PERSON_NAME] 3.11.0-a60839a" at bounding box center [83, 24] width 167 height 48
